Goal: Answer question/provide support: Share knowledge or assist other users

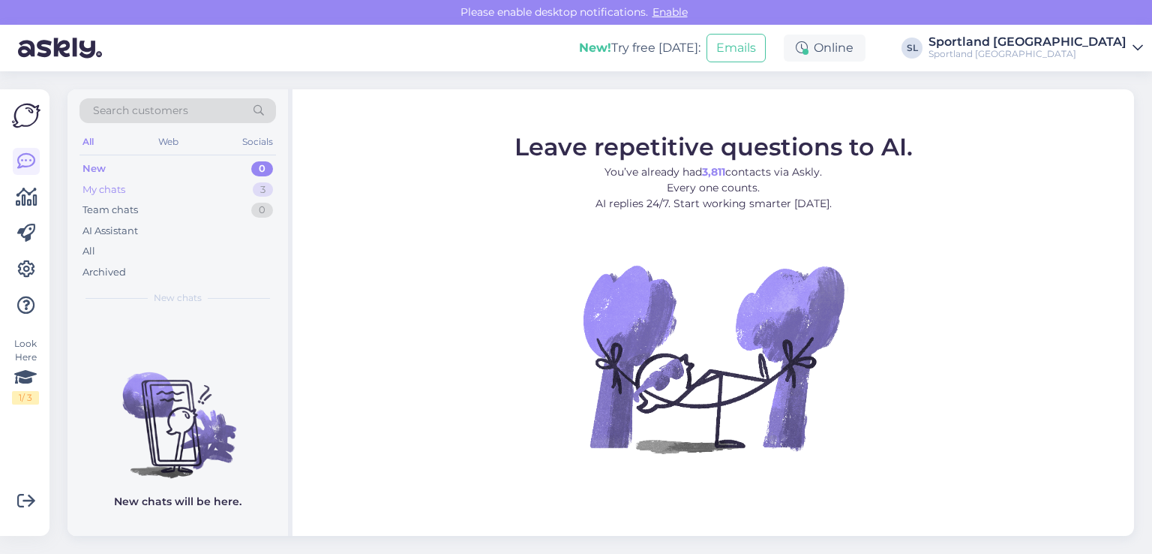
click at [147, 180] on div "My chats 3" at bounding box center [178, 189] width 197 height 21
click at [25, 200] on icon at bounding box center [27, 197] width 22 height 18
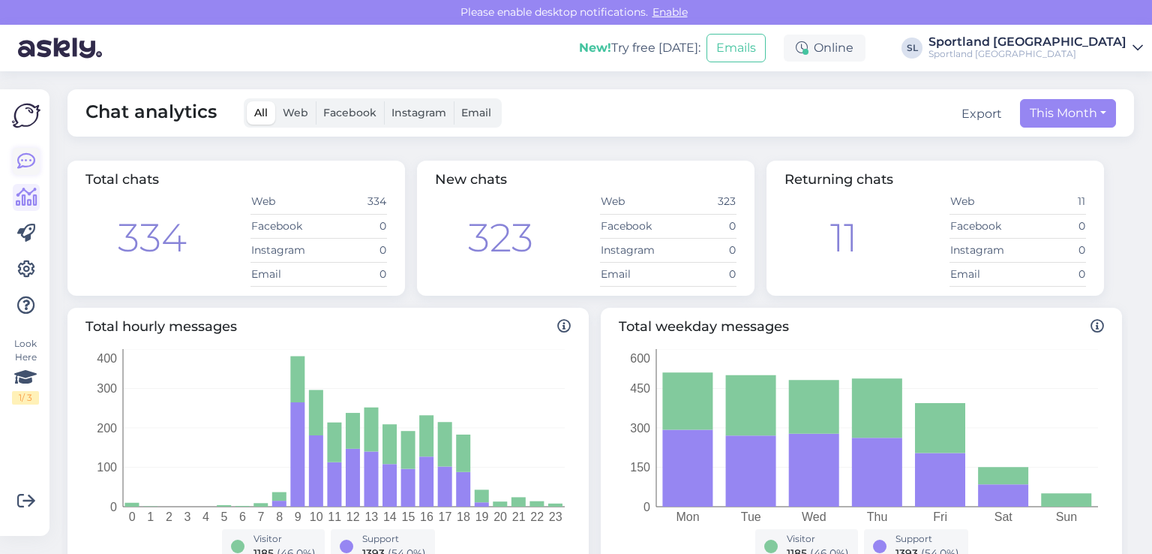
click at [21, 159] on icon at bounding box center [26, 161] width 18 height 18
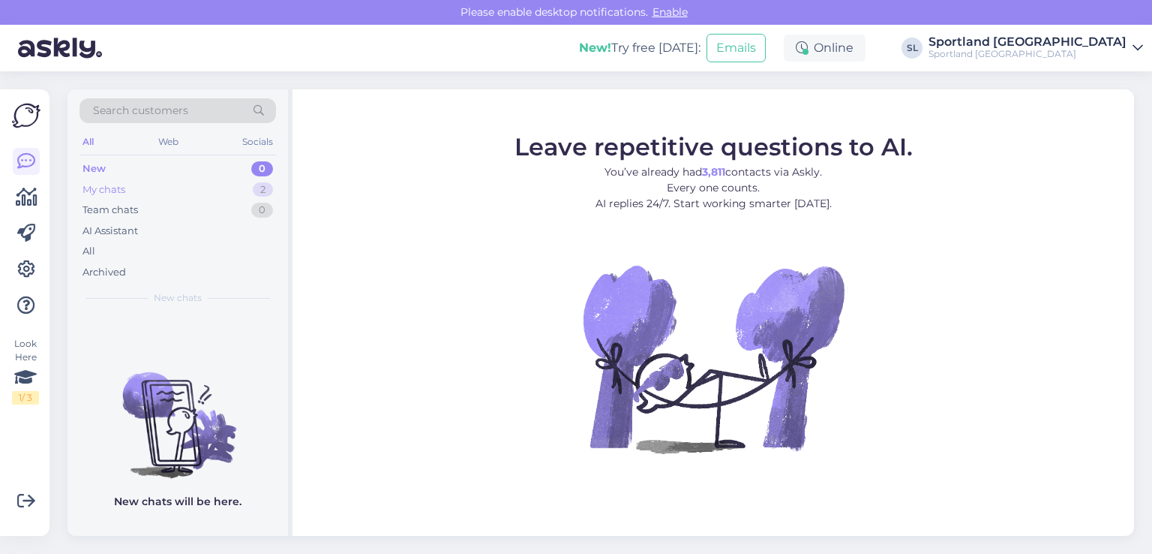
click at [142, 197] on div "My chats 2" at bounding box center [178, 189] width 197 height 21
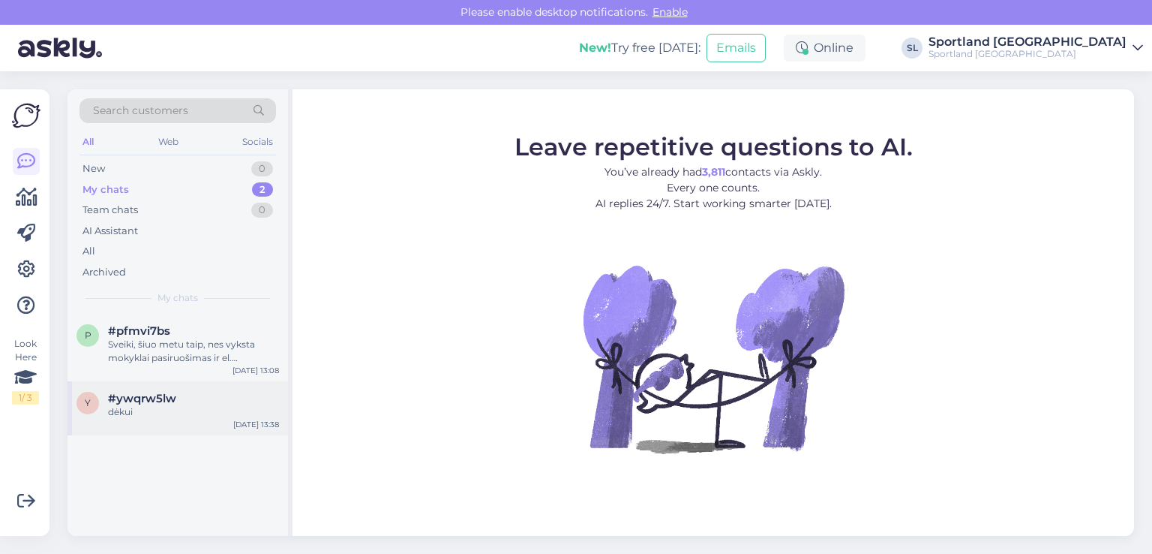
click at [182, 413] on div "dėkui" at bounding box center [193, 412] width 171 height 14
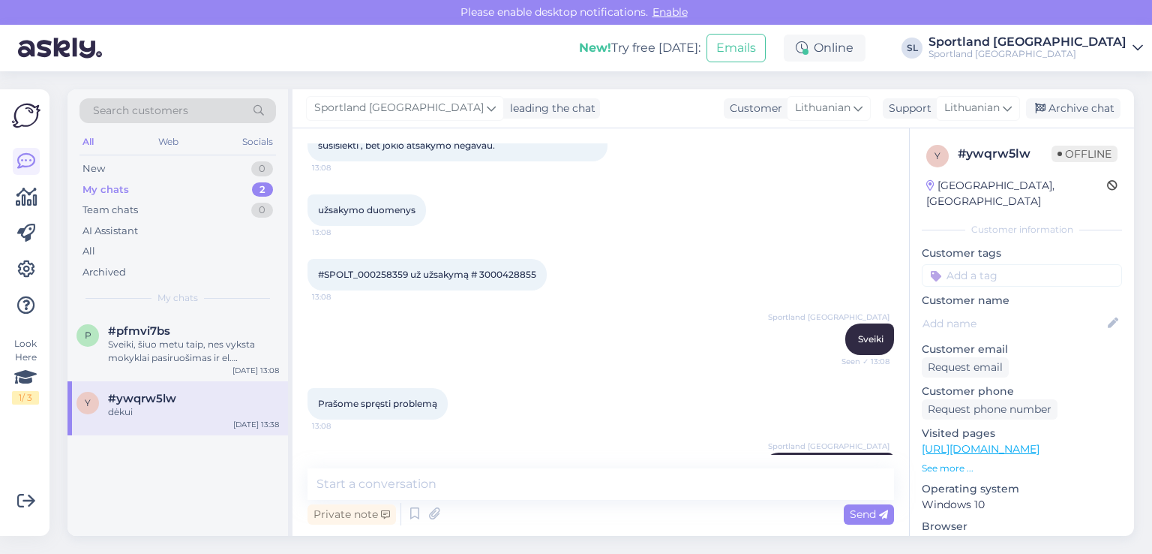
scroll to position [1225, 0]
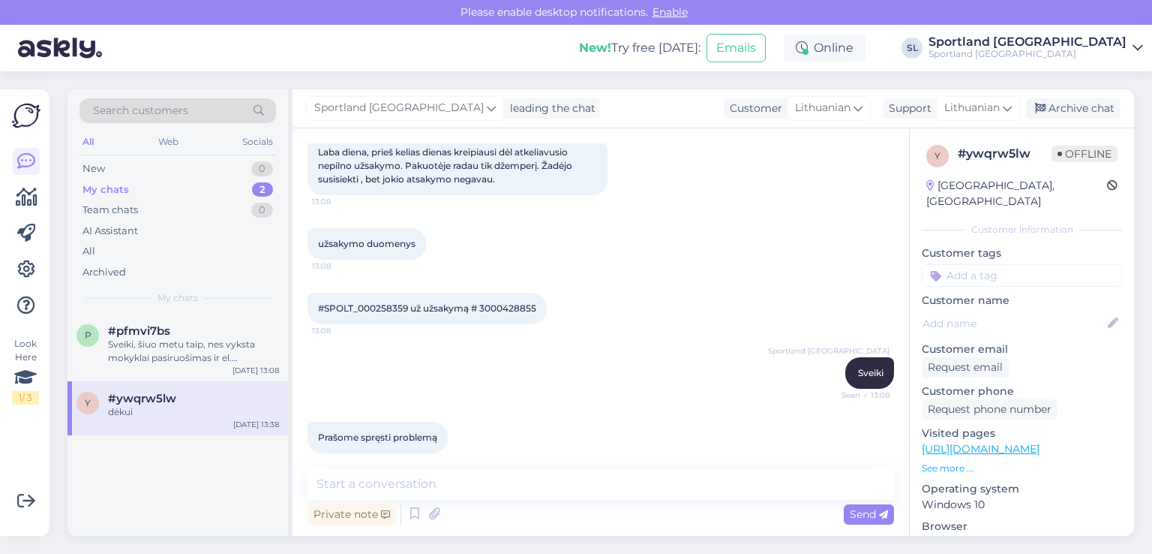
click at [504, 304] on span "#SPOLT_000258359 už užsakymą # 3000428855" at bounding box center [427, 307] width 218 height 11
copy div "3000428855 13:08"
